Goal: Task Accomplishment & Management: Manage account settings

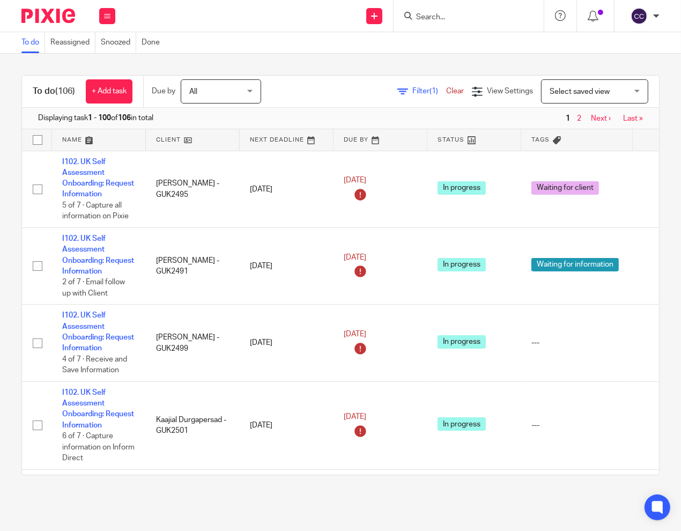
click at [446, 18] on input "Search" at bounding box center [463, 18] width 96 height 10
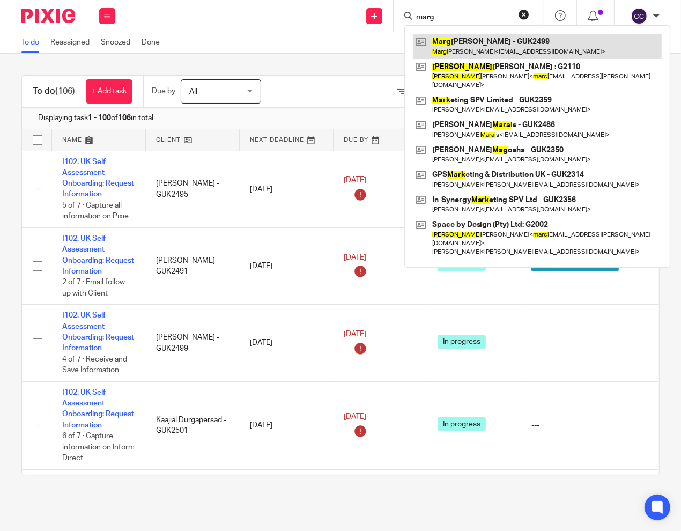
type input "marg"
click at [485, 38] on link at bounding box center [537, 46] width 249 height 25
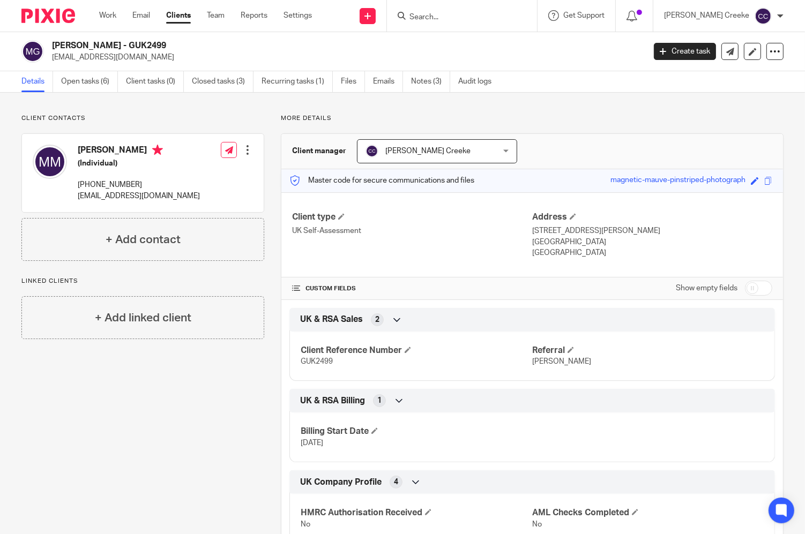
click at [493, 11] on form at bounding box center [465, 15] width 114 height 13
click at [455, 17] on input "Search" at bounding box center [456, 18] width 96 height 10
type input "ARIAN"
drag, startPoint x: 549, startPoint y: 13, endPoint x: 515, endPoint y: 13, distance: 34.3
click at [523, 13] on button "reset" at bounding box center [517, 14] width 11 height 11
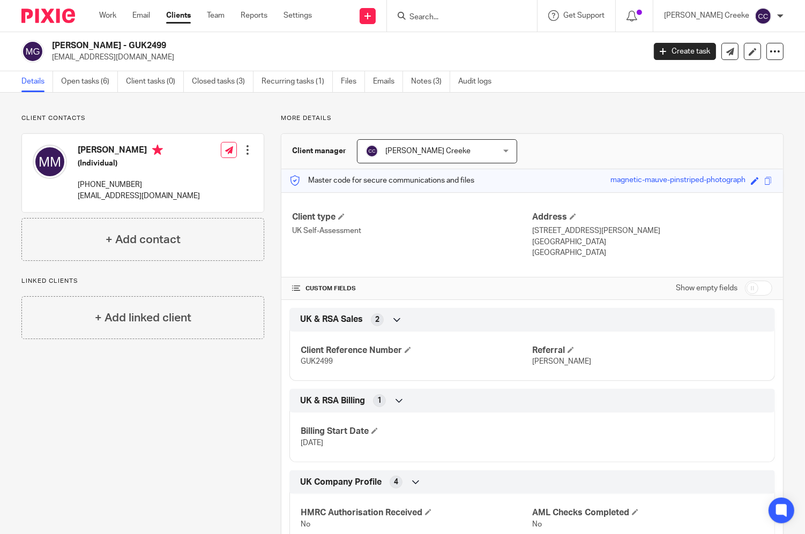
click at [488, 14] on input "Search" at bounding box center [456, 18] width 96 height 10
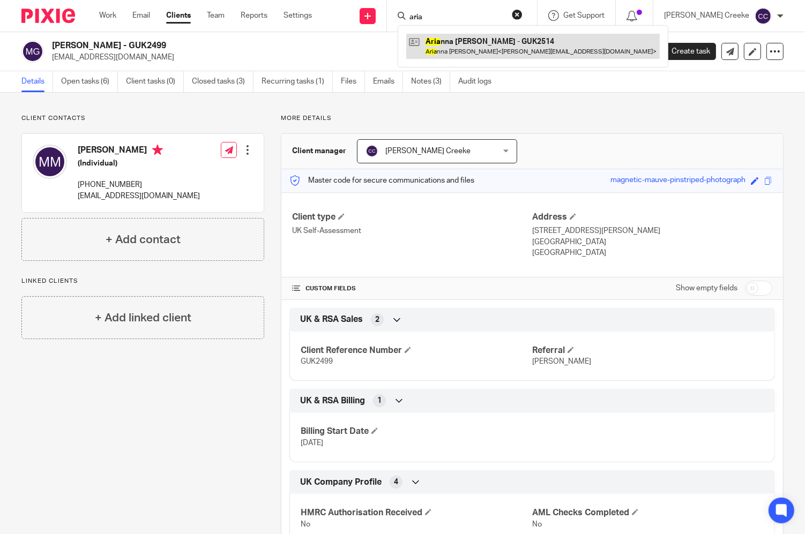
type input "aria"
click at [495, 42] on link at bounding box center [533, 46] width 254 height 25
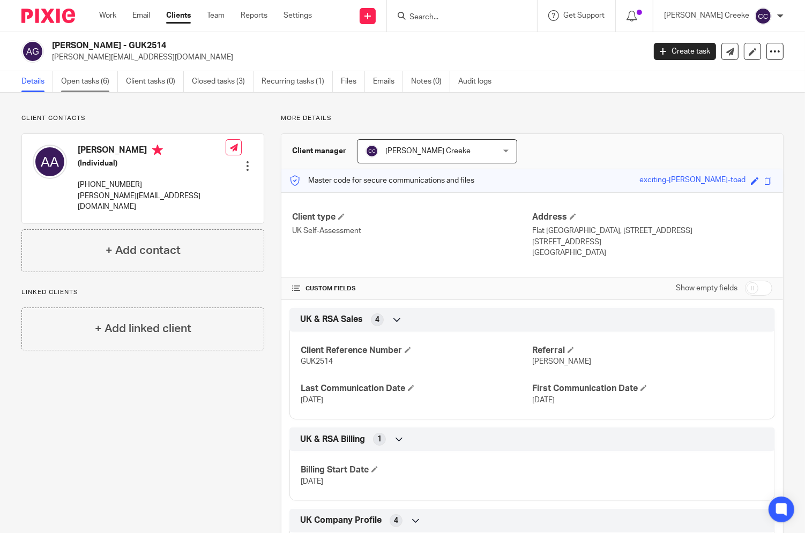
click at [92, 80] on link "Open tasks (6)" at bounding box center [89, 81] width 57 height 21
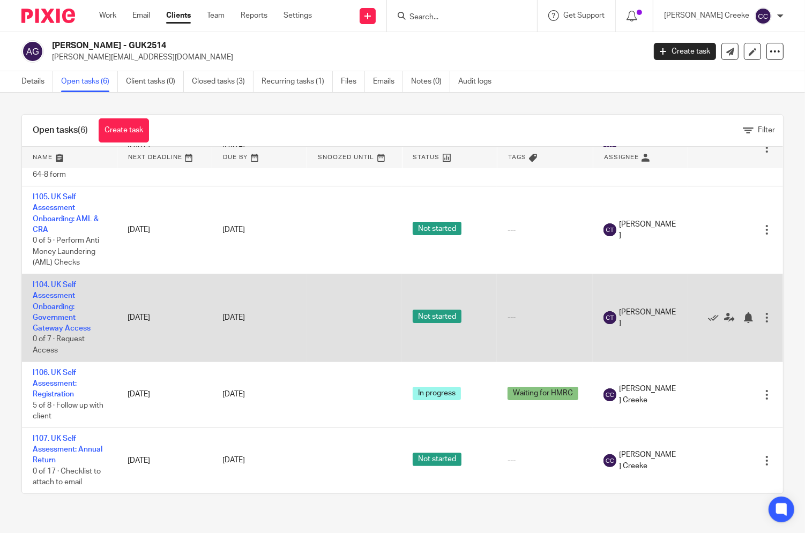
scroll to position [158, 0]
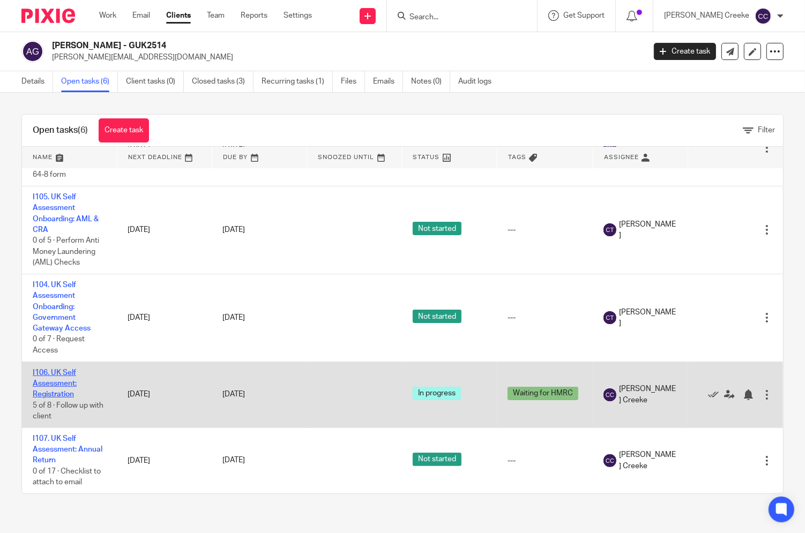
click at [59, 376] on link "I106. UK Self Assessment: Registration" at bounding box center [55, 383] width 44 height 29
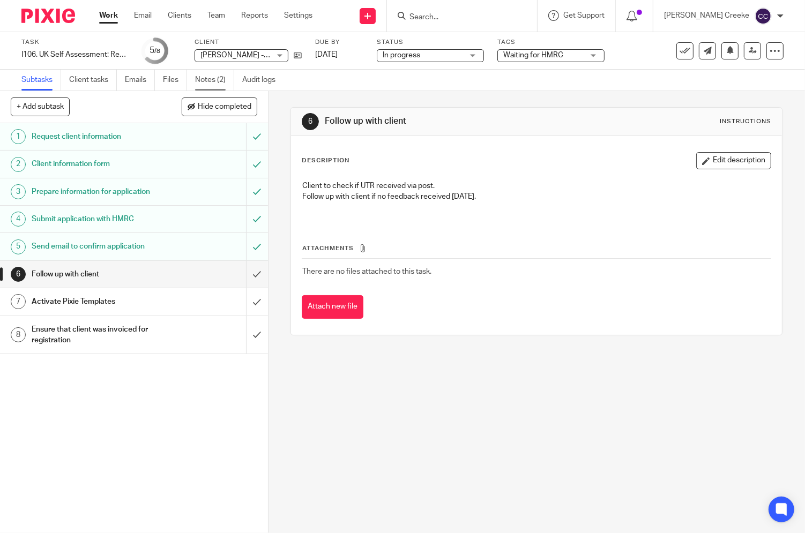
click at [202, 77] on link "Notes (2)" at bounding box center [214, 80] width 39 height 21
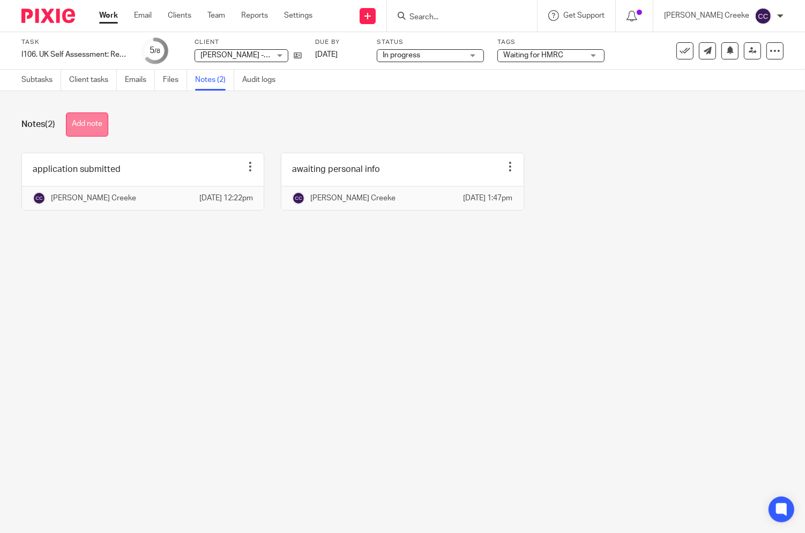
click at [93, 128] on button "Add note" at bounding box center [87, 125] width 42 height 24
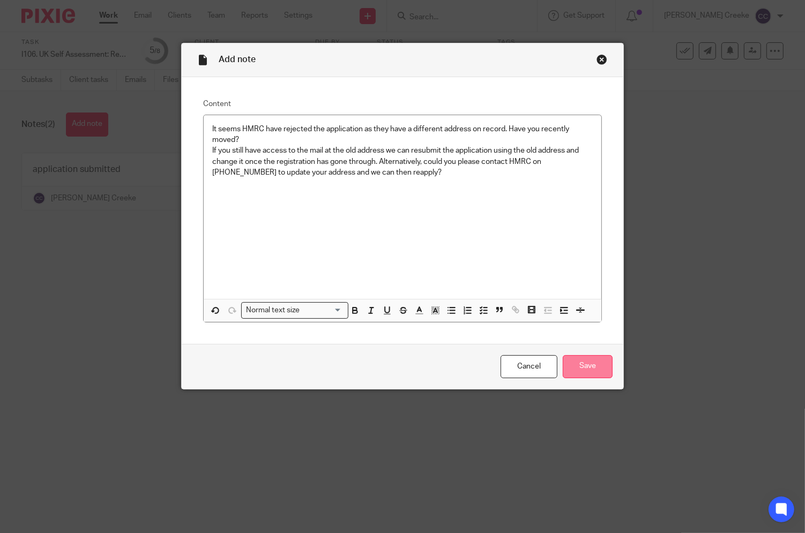
click at [588, 366] on input "Save" at bounding box center [588, 366] width 50 height 23
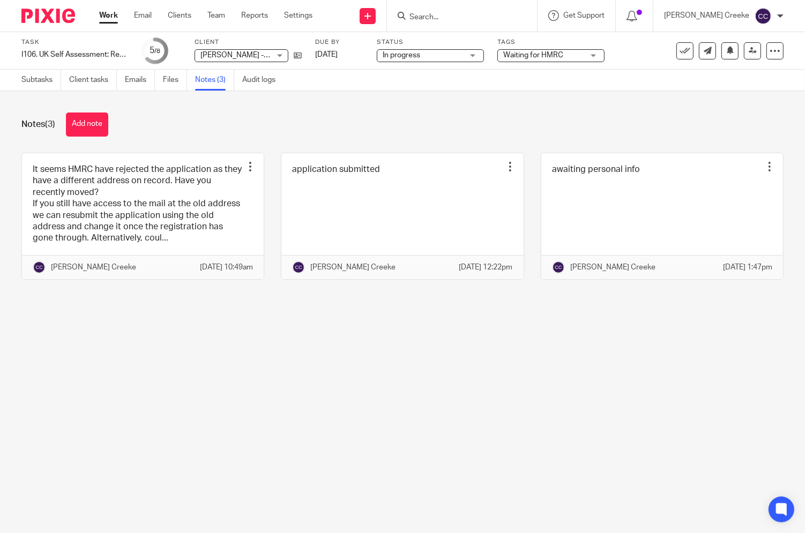
drag, startPoint x: 445, startPoint y: 18, endPoint x: 451, endPoint y: 16, distance: 5.8
click at [447, 17] on input "Search" at bounding box center [456, 18] width 96 height 10
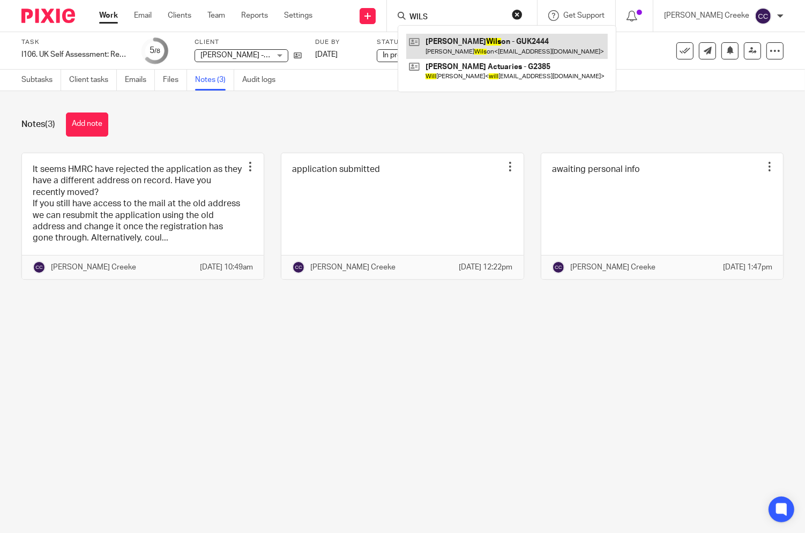
type input "WILS"
click at [509, 40] on link at bounding box center [507, 46] width 202 height 25
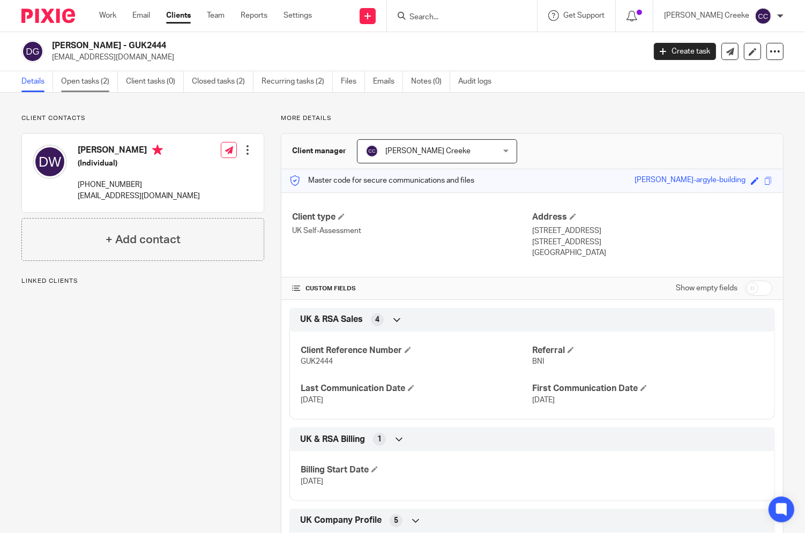
click at [99, 76] on link "Open tasks (2)" at bounding box center [89, 81] width 57 height 21
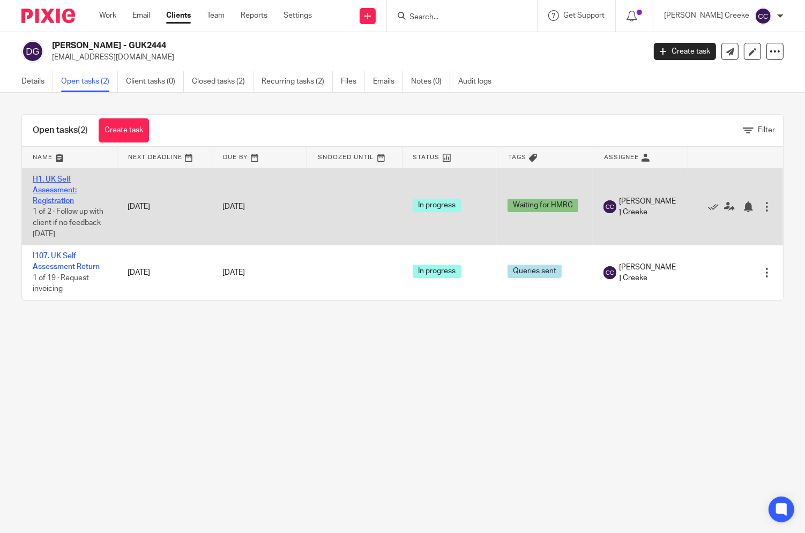
click at [66, 191] on link "H1. UK Self Assessment: Registration" at bounding box center [55, 190] width 44 height 29
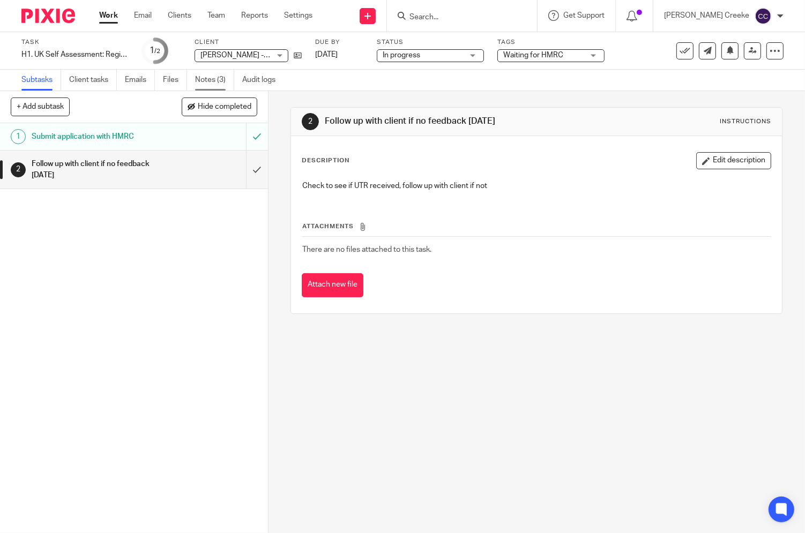
click at [212, 76] on link "Notes (3)" at bounding box center [214, 80] width 39 height 21
